Goal: Transaction & Acquisition: Book appointment/travel/reservation

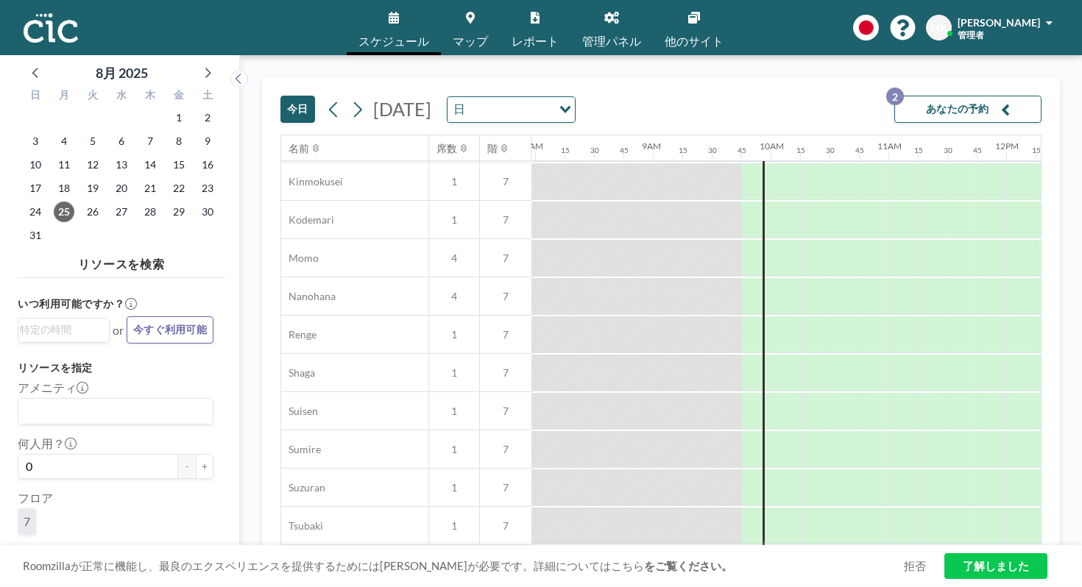
scroll to position [706, 939]
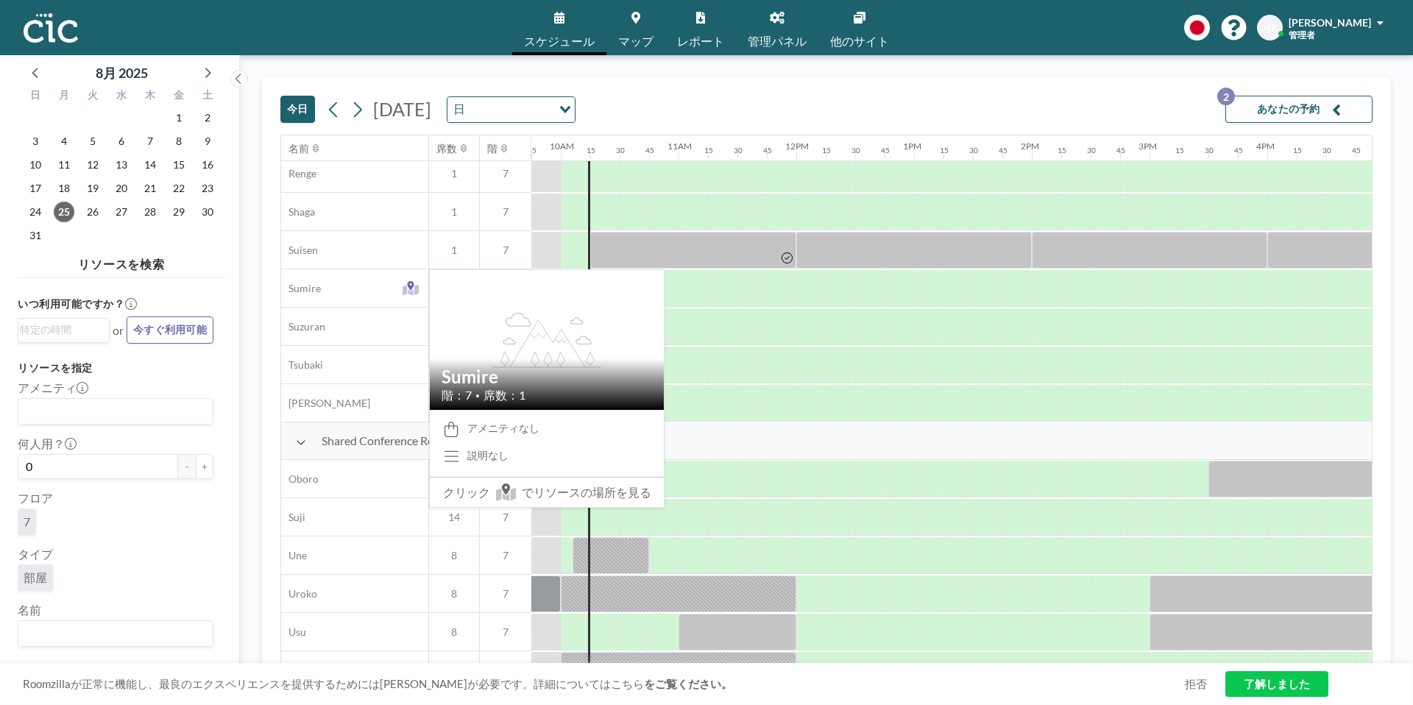
scroll to position [875, 1148]
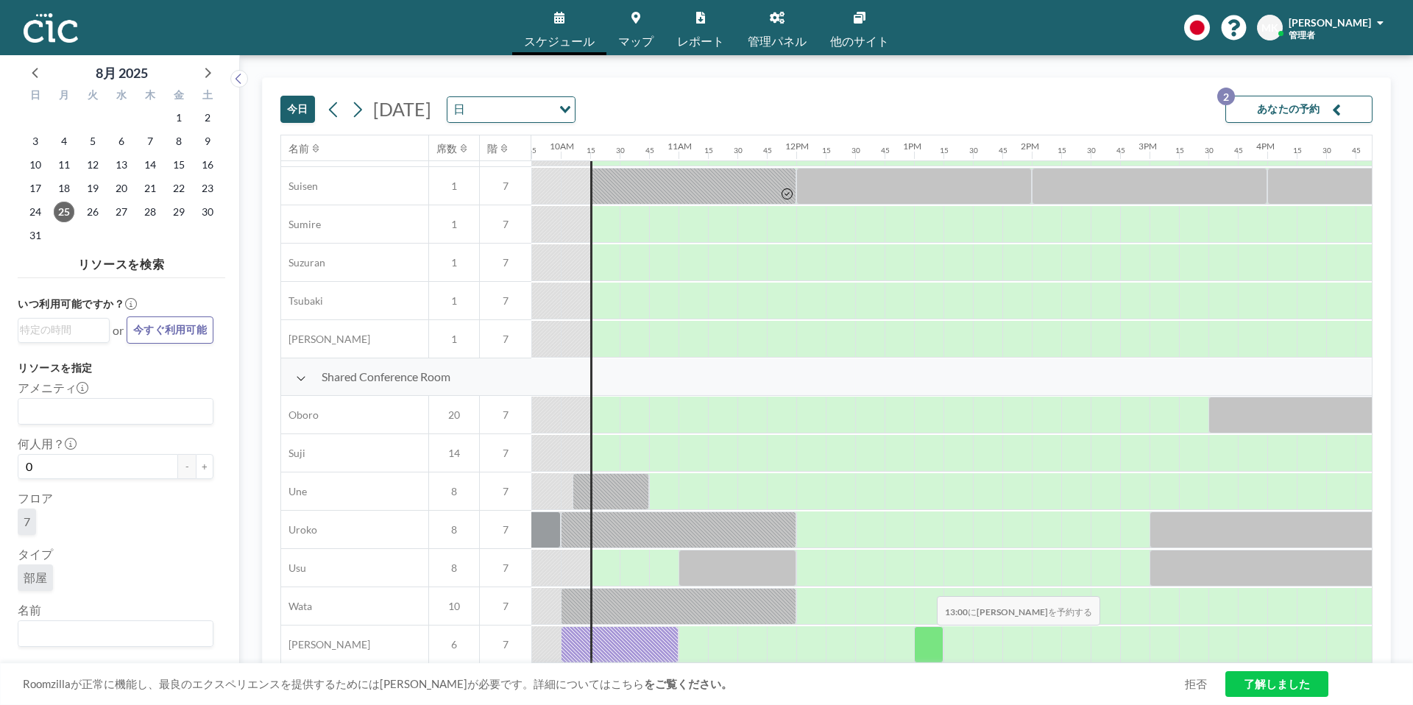
click at [925, 638] on div at bounding box center [928, 644] width 29 height 37
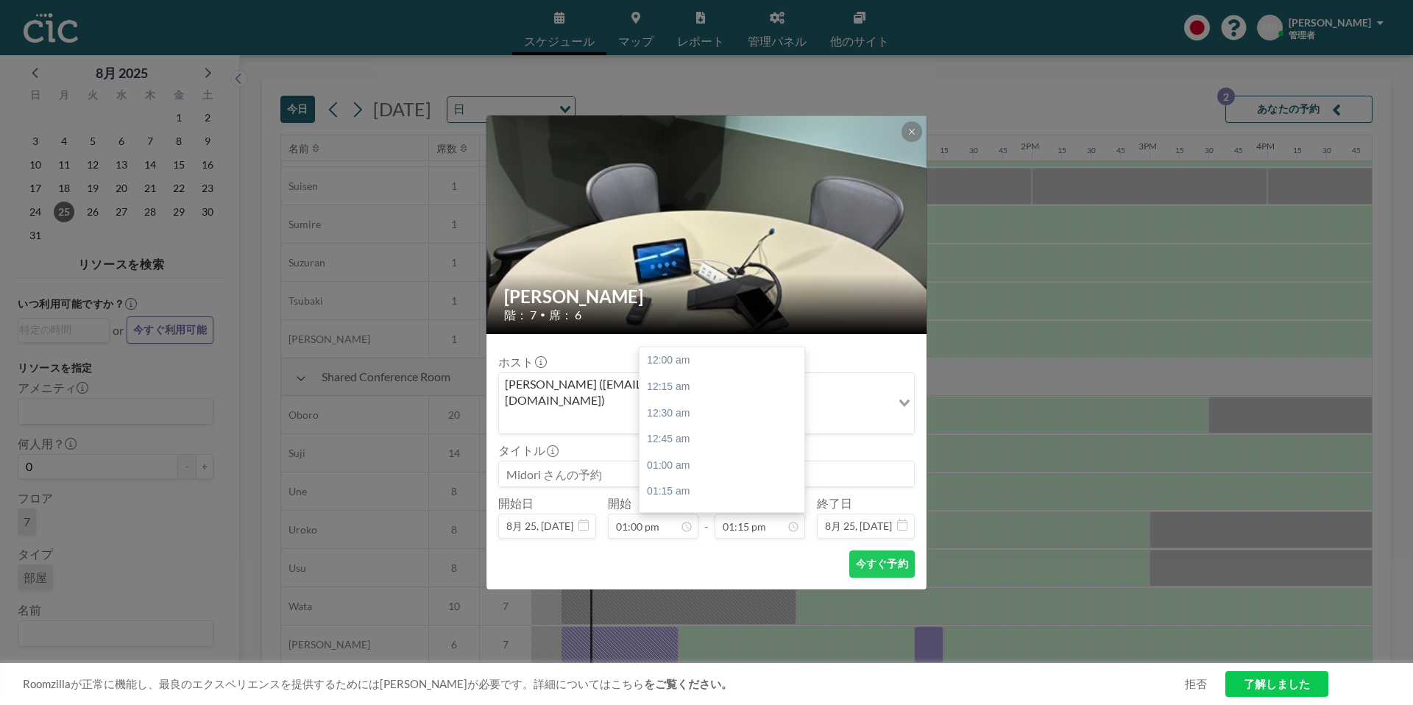
scroll to position [1388, 0]
click at [752, 514] on input "01:15 pm" at bounding box center [760, 526] width 91 height 25
click at [688, 427] on div "02:00 pm" at bounding box center [722, 440] width 165 height 27
type input "02:00 pm"
click at [876, 551] on button "今すぐ予約" at bounding box center [883, 564] width 66 height 27
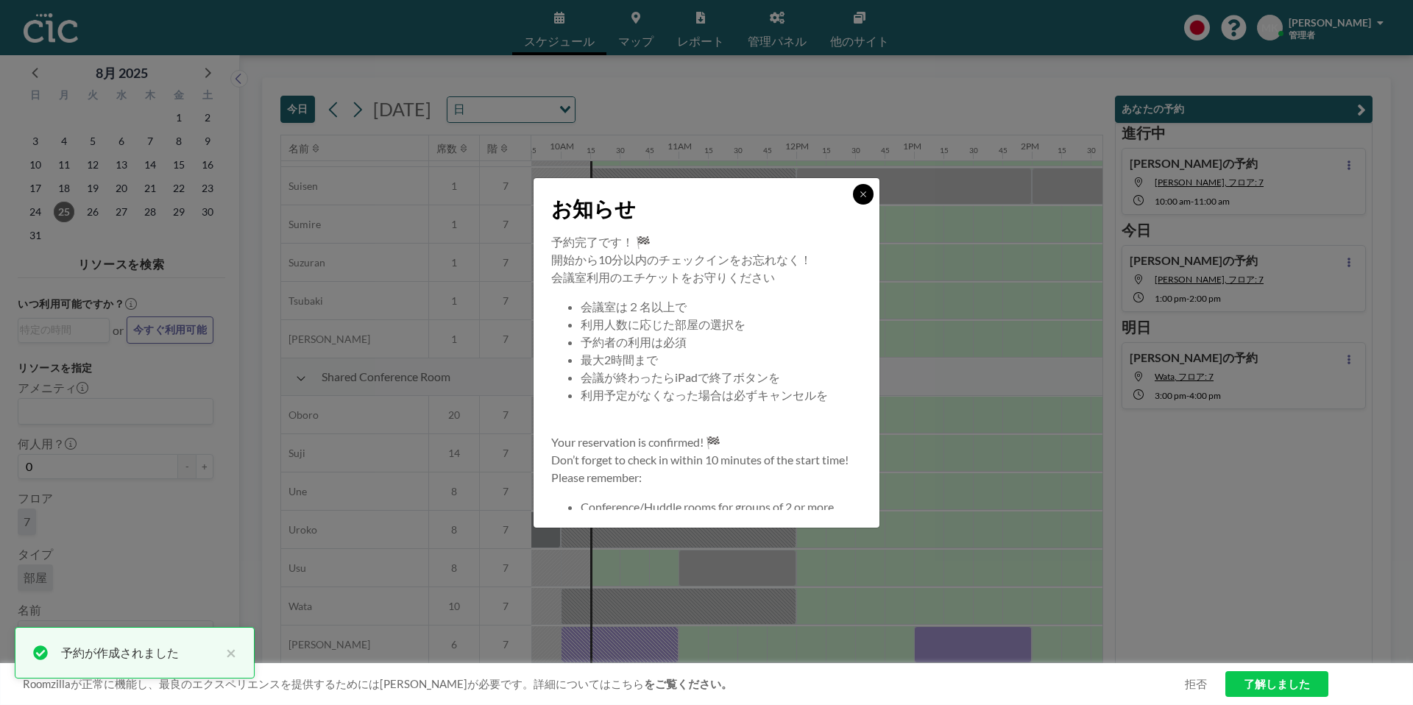
click at [866, 188] on button at bounding box center [863, 194] width 21 height 21
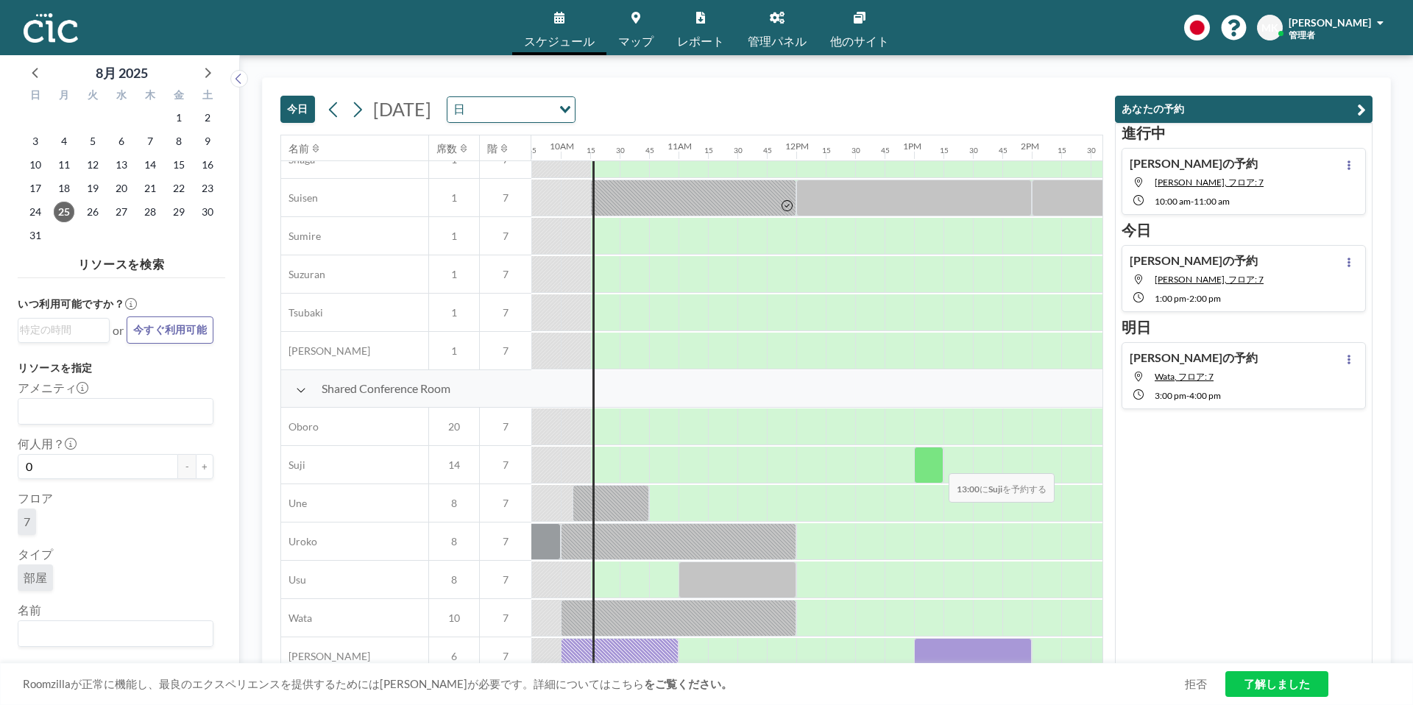
scroll to position [875, 1148]
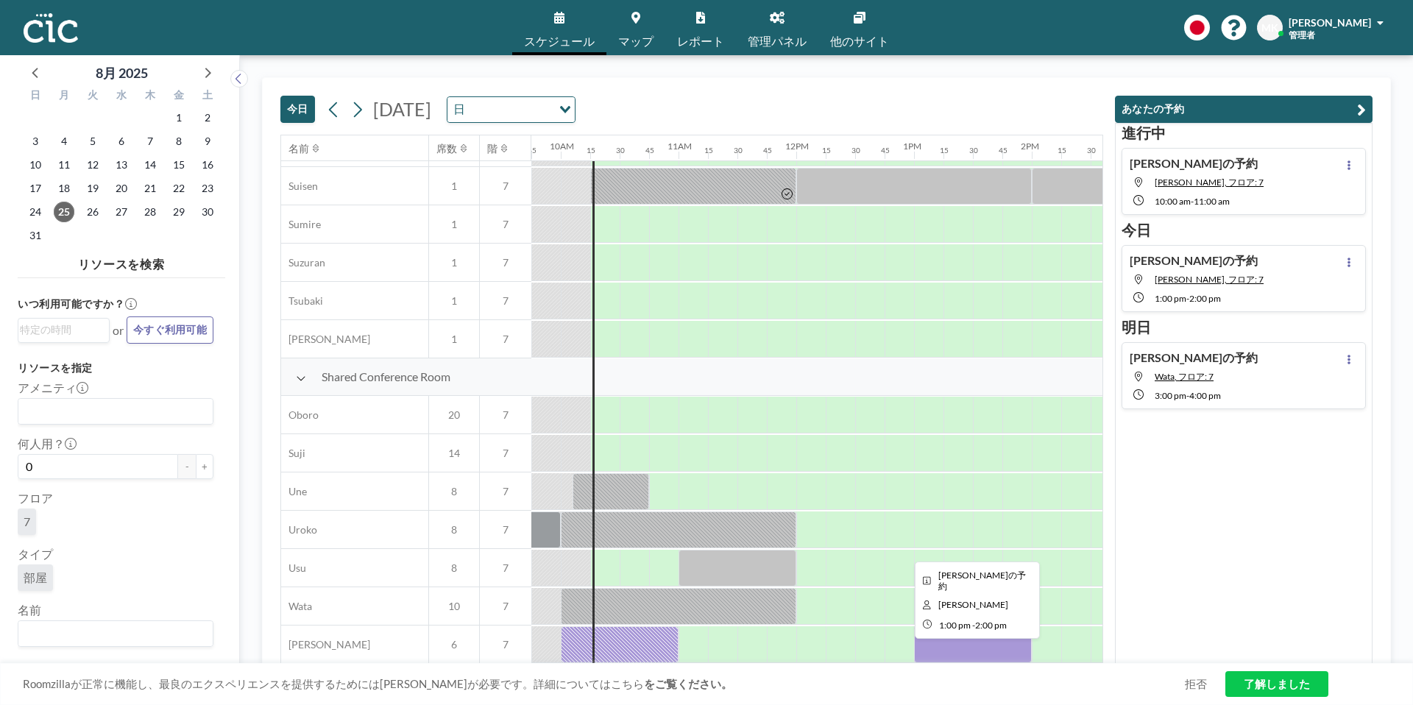
click at [993, 643] on div at bounding box center [973, 644] width 118 height 37
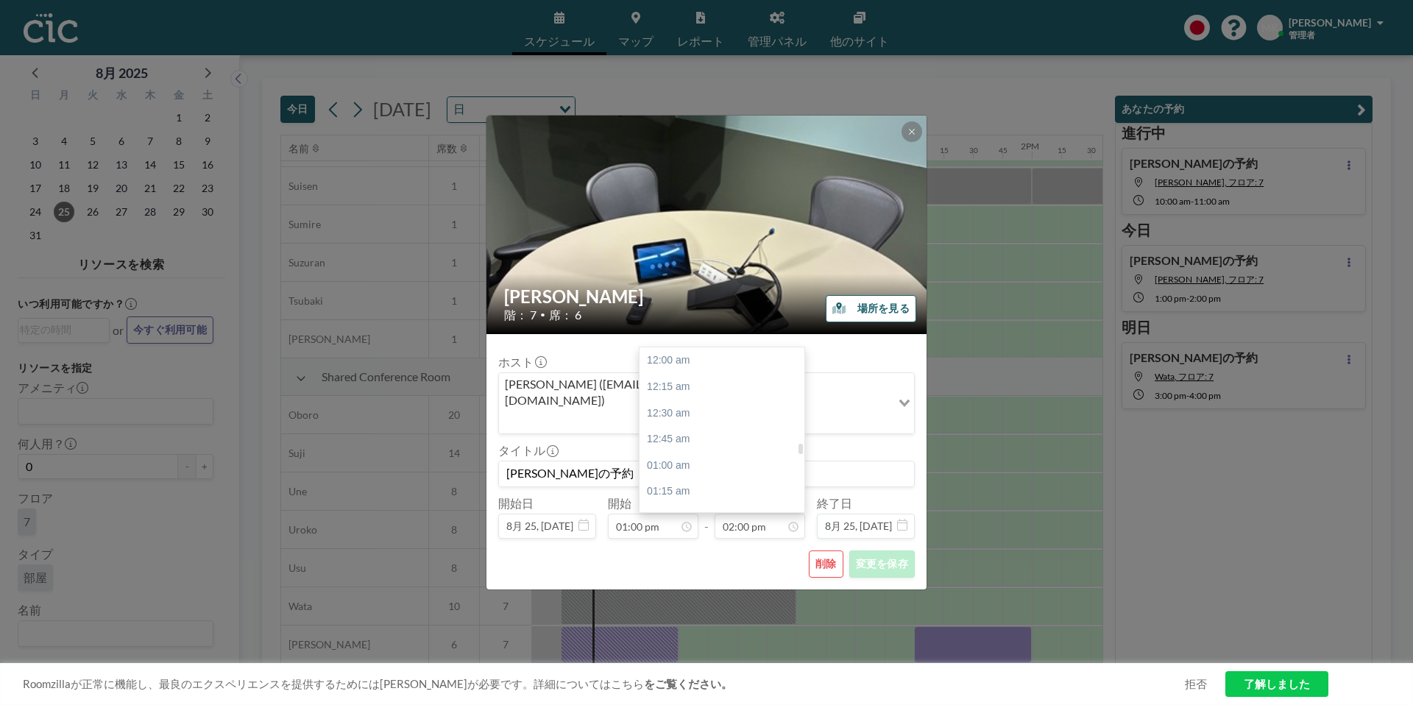
scroll to position [1467, 0]
click at [822, 551] on button "削除" at bounding box center [826, 564] width 35 height 27
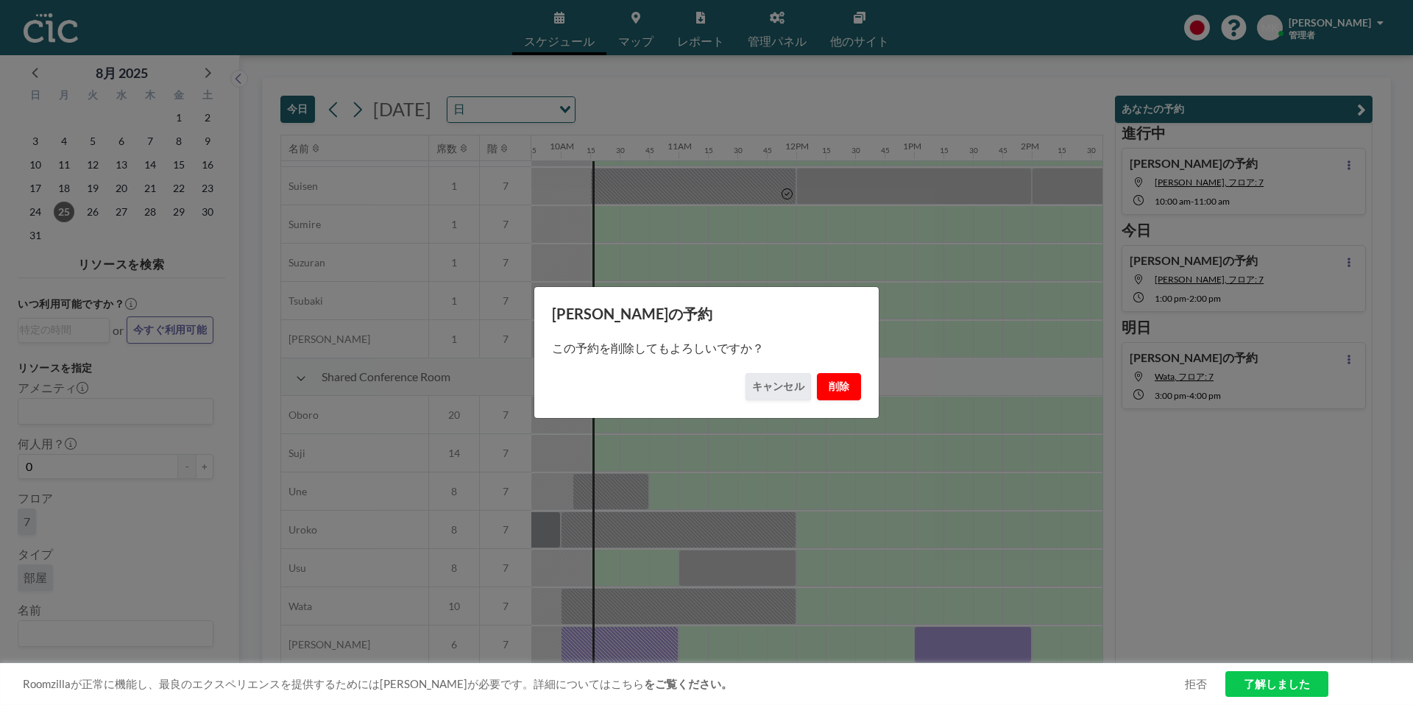
click at [834, 384] on button "削除" at bounding box center [839, 386] width 44 height 27
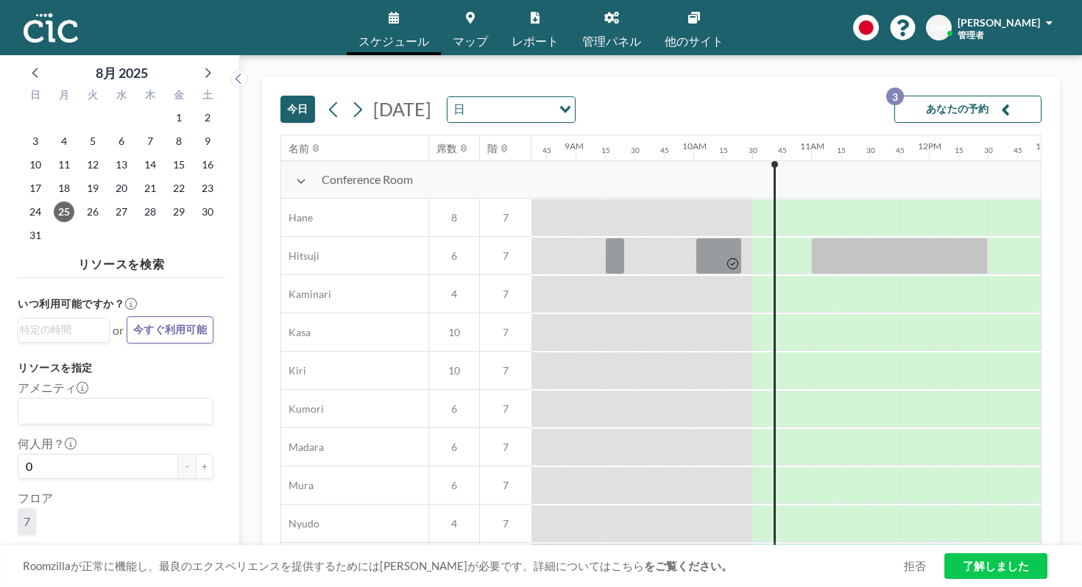
scroll to position [0, 1148]
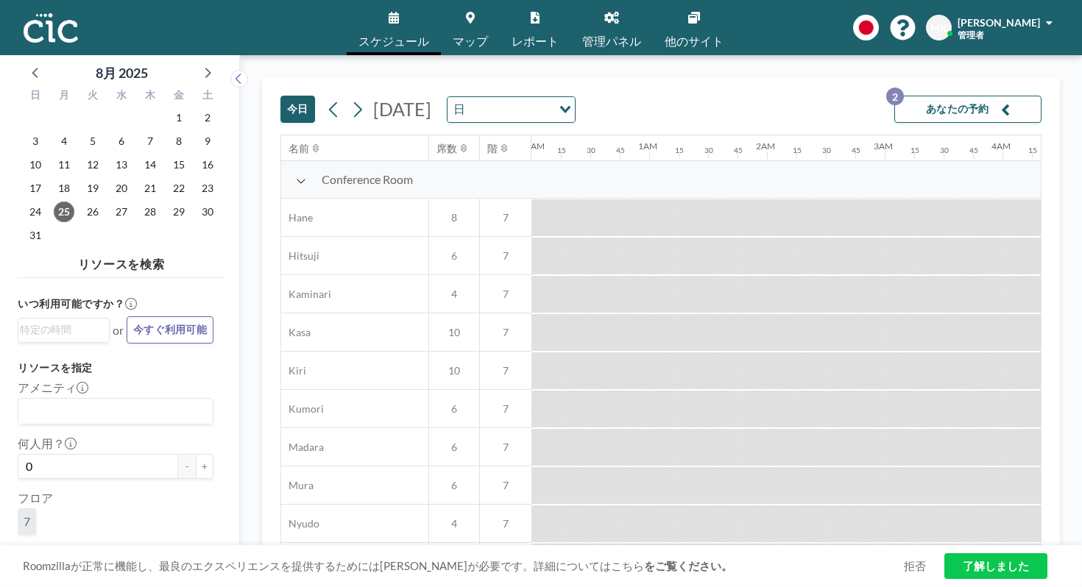
scroll to position [0, 909]
